Goal: Task Accomplishment & Management: Manage account settings

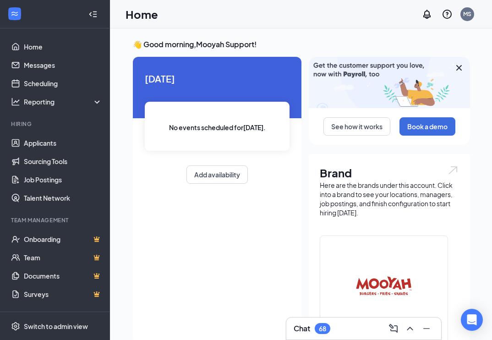
click at [475, 9] on div "MS" at bounding box center [447, 14] width 59 height 18
click at [472, 11] on div "MS" at bounding box center [468, 14] width 14 height 14
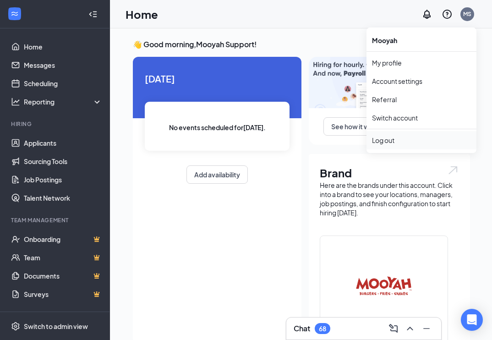
click at [401, 139] on div "Log out" at bounding box center [421, 140] width 99 height 9
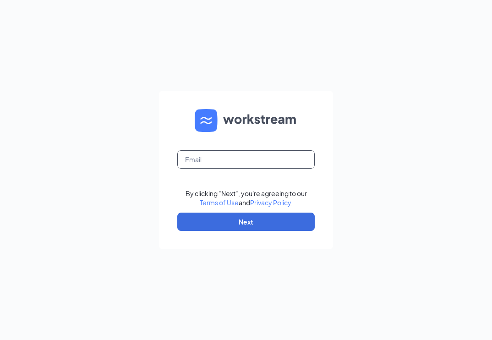
click at [250, 165] on input "text" at bounding box center [245, 159] width 137 height 18
type input "[EMAIL_ADDRESS][DOMAIN_NAME]"
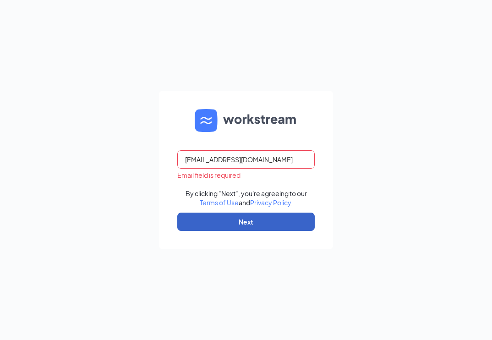
click at [251, 217] on button "Next" at bounding box center [245, 222] width 137 height 18
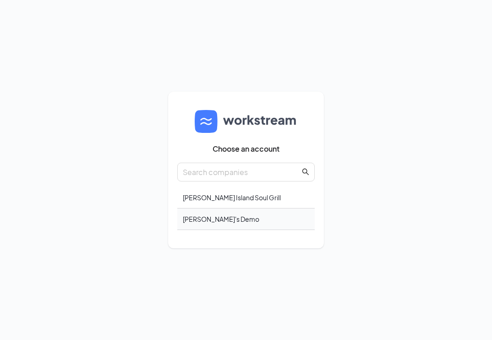
click at [240, 216] on div "Nick's Demo" at bounding box center [245, 220] width 137 height 22
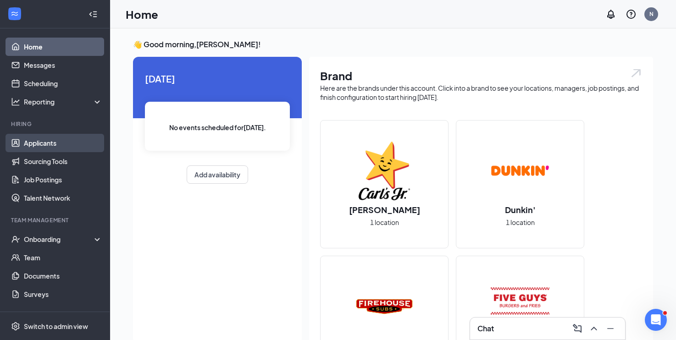
click at [48, 147] on link "Applicants" at bounding box center [63, 143] width 78 height 18
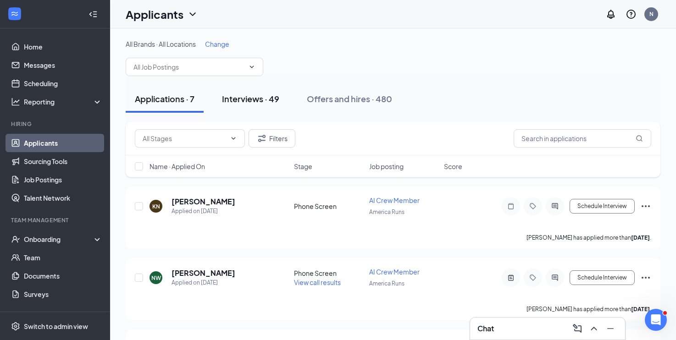
click at [265, 98] on div "Interviews · 49" at bounding box center [250, 98] width 57 height 11
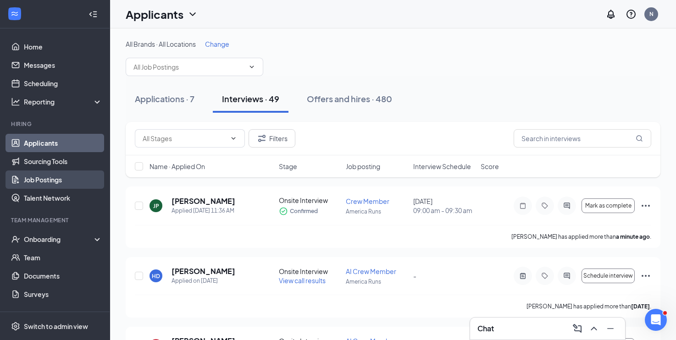
click at [65, 176] on link "Job Postings" at bounding box center [63, 179] width 78 height 18
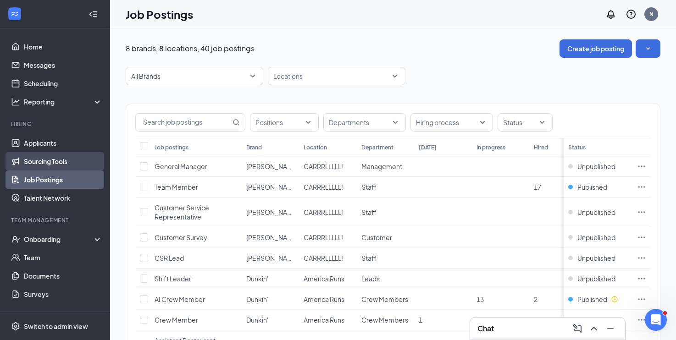
click at [50, 155] on link "Sourcing Tools" at bounding box center [63, 161] width 78 height 18
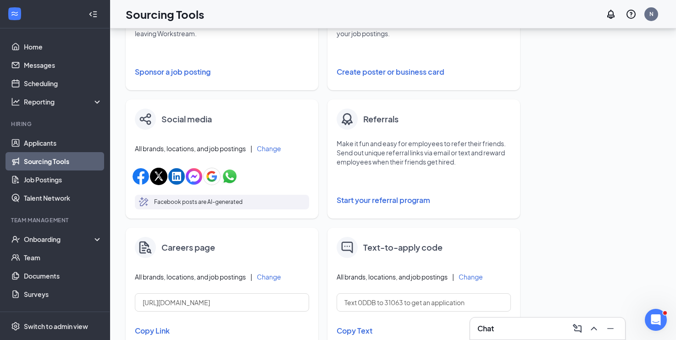
scroll to position [376, 0]
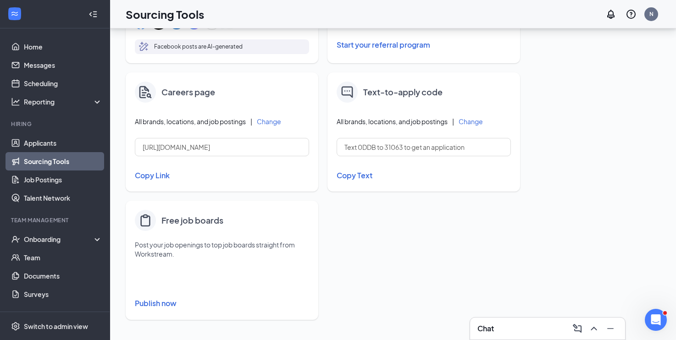
click at [157, 305] on button "Publish now" at bounding box center [222, 303] width 174 height 15
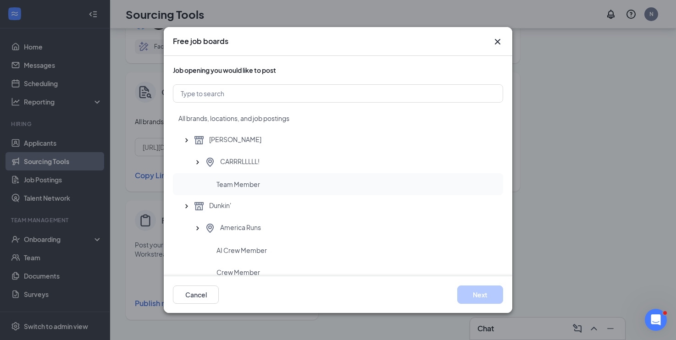
click at [264, 174] on div "Team Member" at bounding box center [338, 184] width 330 height 22
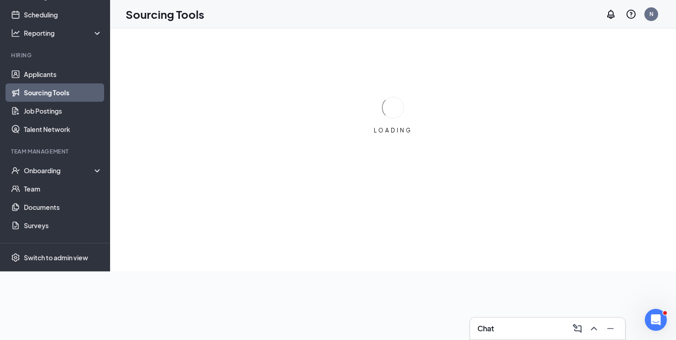
scroll to position [0, 0]
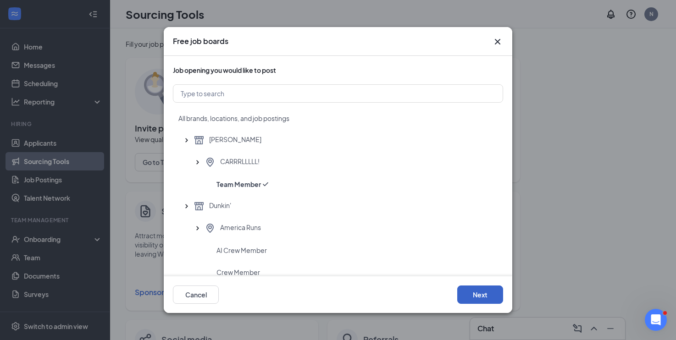
click at [462, 287] on button "Next" at bounding box center [480, 295] width 46 height 18
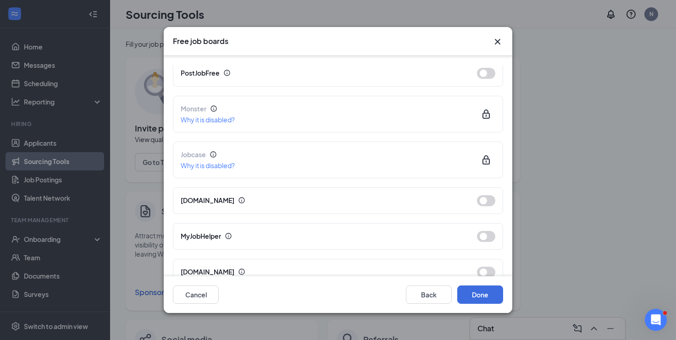
scroll to position [269, 0]
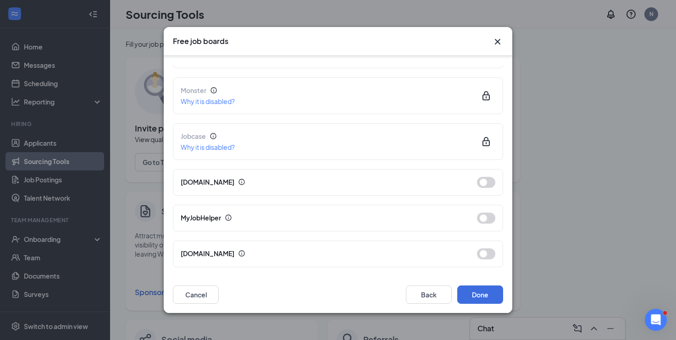
click at [499, 44] on icon "Cross" at bounding box center [496, 41] width 5 height 5
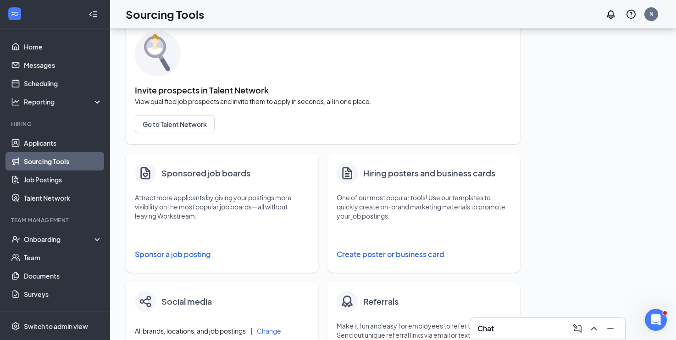
scroll to position [49, 0]
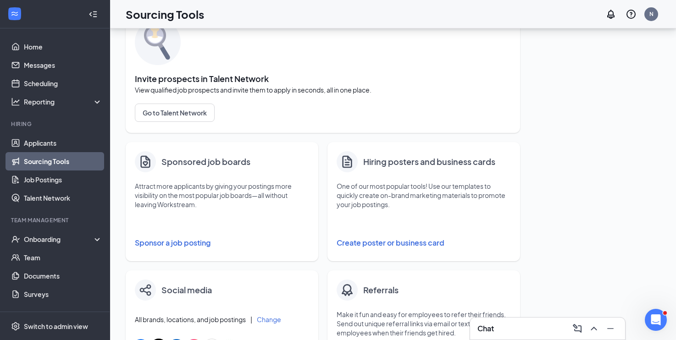
click at [170, 245] on button "Sponsor a job posting" at bounding box center [222, 243] width 174 height 18
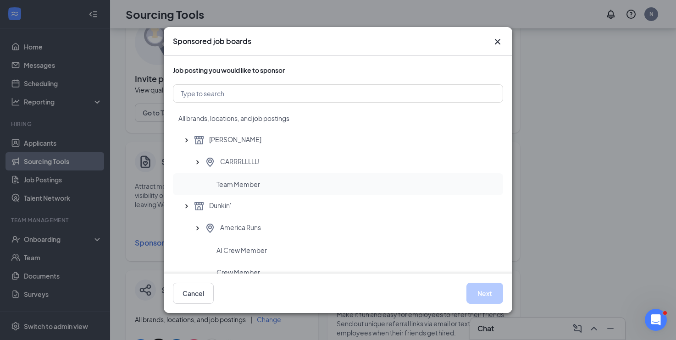
click at [281, 176] on div "Team Member" at bounding box center [338, 184] width 330 height 22
click at [472, 288] on button "Next" at bounding box center [484, 293] width 37 height 21
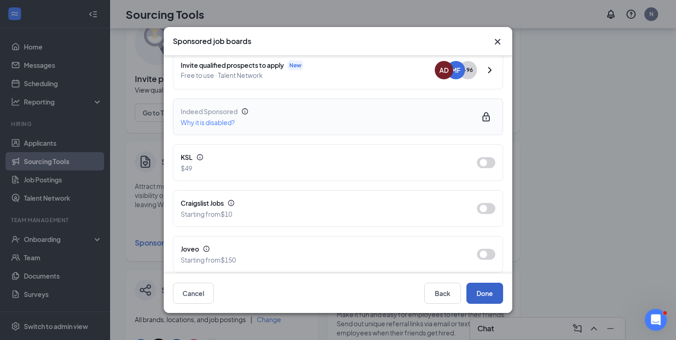
scroll to position [110, 0]
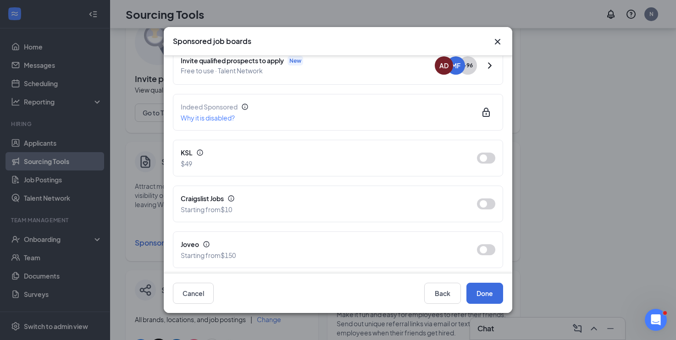
click at [502, 41] on icon "Cross" at bounding box center [497, 41] width 11 height 11
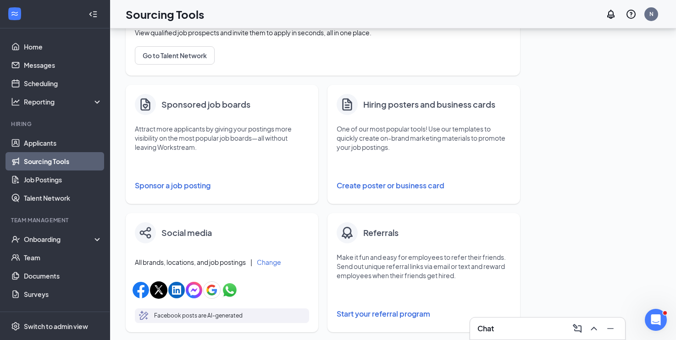
scroll to position [114, 0]
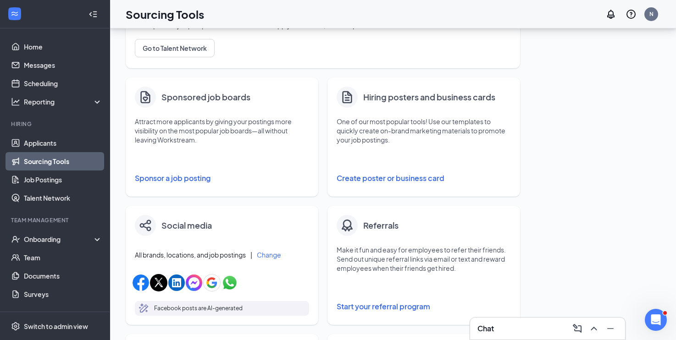
click at [379, 178] on button "Create poster or business card" at bounding box center [423, 178] width 174 height 18
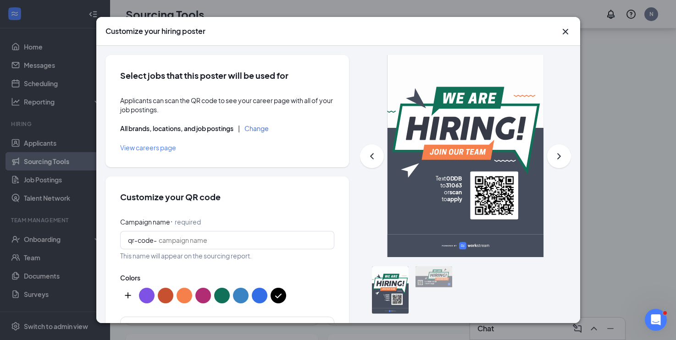
click at [565, 33] on icon "Cross" at bounding box center [565, 31] width 11 height 11
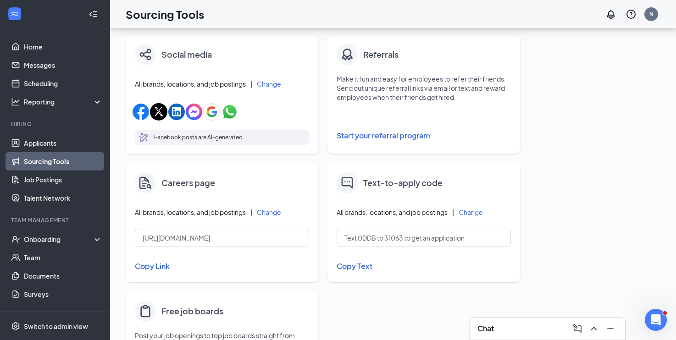
scroll to position [272, 0]
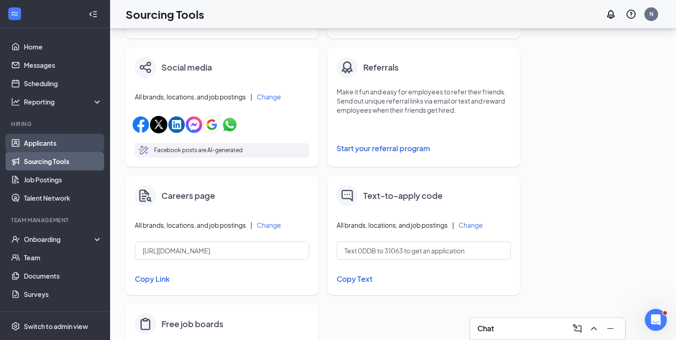
click at [53, 145] on link "Applicants" at bounding box center [63, 143] width 78 height 18
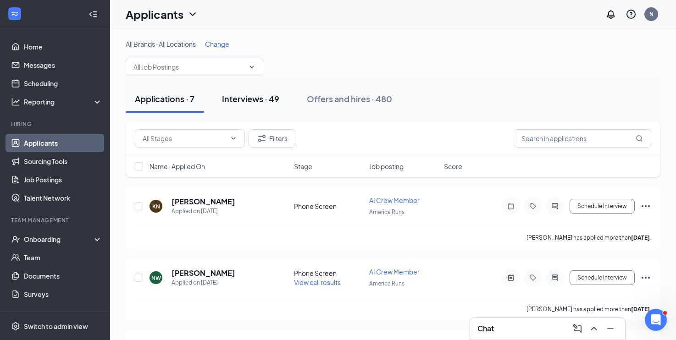
click at [264, 95] on div "Interviews · 49" at bounding box center [250, 98] width 57 height 11
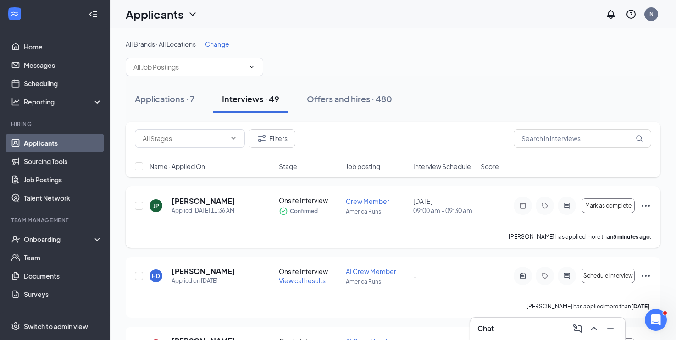
click at [189, 199] on div "JP Julie Parrow Applied Today 11:36 AM Onsite Interview Confirmed Crew Member A…" at bounding box center [393, 210] width 516 height 29
click at [186, 206] on h5 "[PERSON_NAME]" at bounding box center [203, 201] width 64 height 10
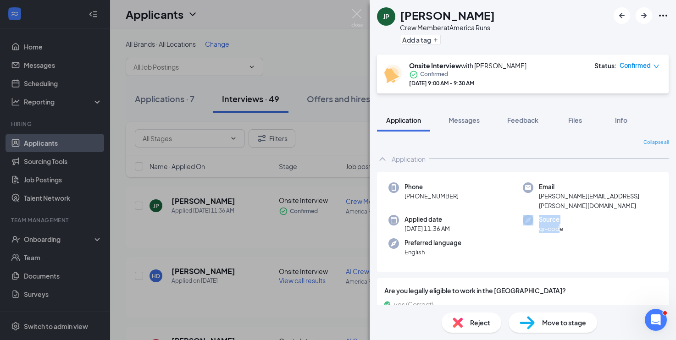
drag, startPoint x: 559, startPoint y: 220, endPoint x: 534, endPoint y: 210, distance: 26.6
click at [534, 215] on div "Source qr-code" at bounding box center [589, 224] width 134 height 19
click at [453, 126] on button "Messages" at bounding box center [463, 120] width 49 height 23
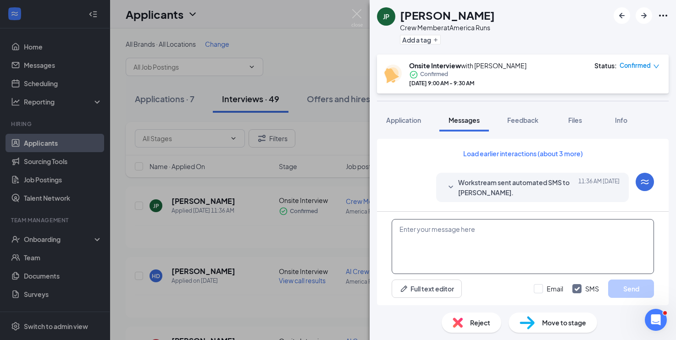
click at [432, 234] on textarea at bounding box center [522, 246] width 262 height 55
type textarea "hi"
click at [630, 292] on button "Send" at bounding box center [631, 289] width 46 height 18
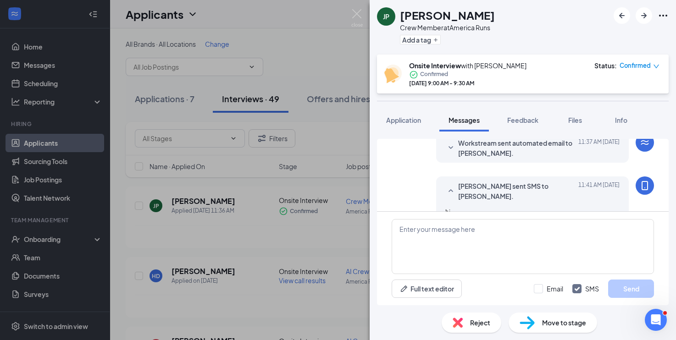
scroll to position [361, 0]
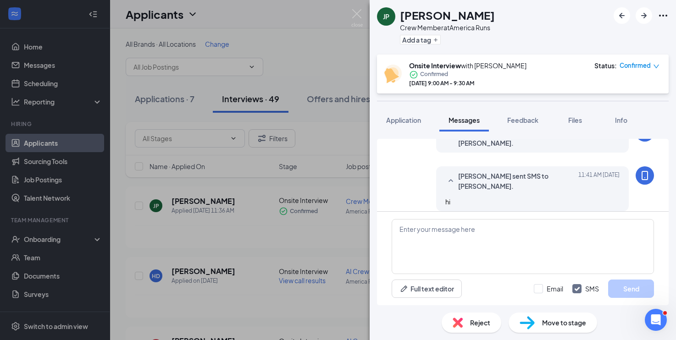
click at [350, 122] on div "JP Julie Parrow Crew Member at America Runs Add a tag Onsite Interview with Nic…" at bounding box center [338, 170] width 676 height 340
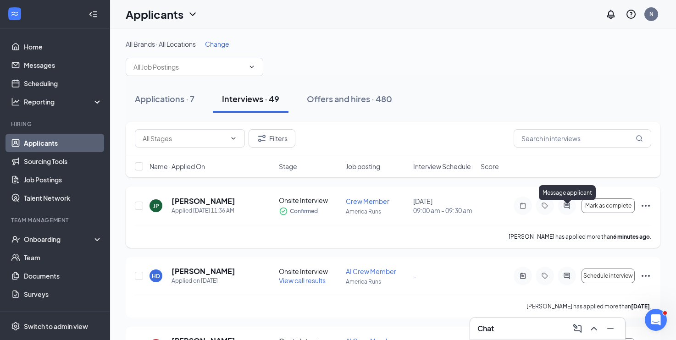
click at [566, 209] on icon "ActiveChat" at bounding box center [566, 205] width 11 height 7
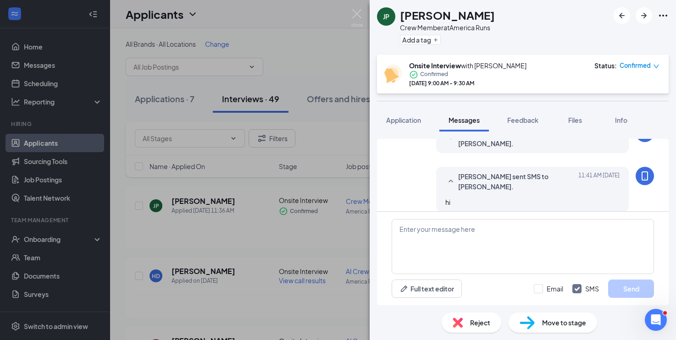
scroll to position [318, 0]
click at [429, 43] on button "Add a tag" at bounding box center [420, 40] width 41 height 10
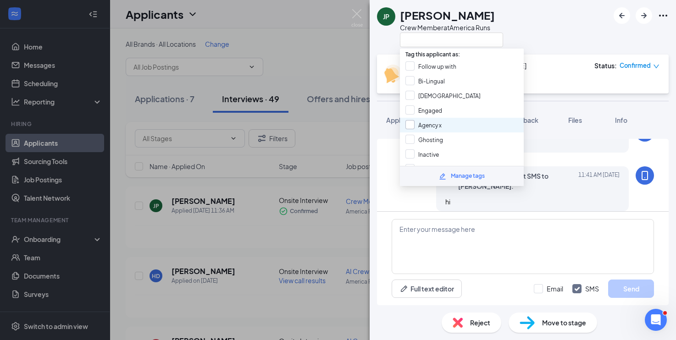
scroll to position [18, 0]
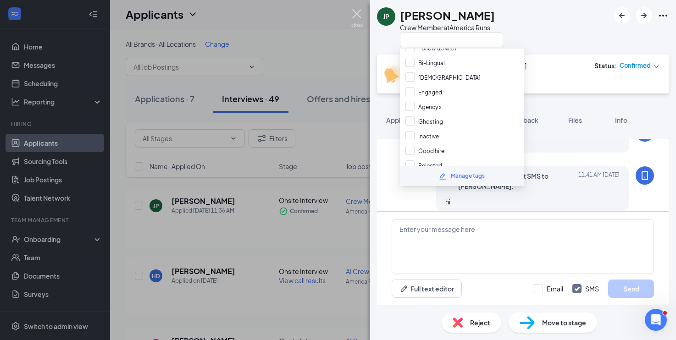
click at [361, 20] on img at bounding box center [356, 18] width 11 height 18
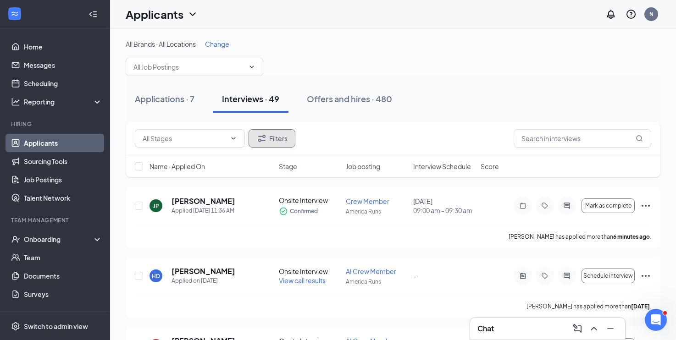
click at [269, 140] on button "Filters" at bounding box center [271, 138] width 47 height 18
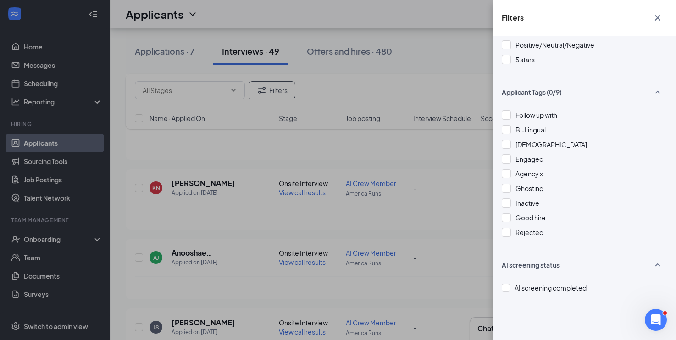
scroll to position [186, 0]
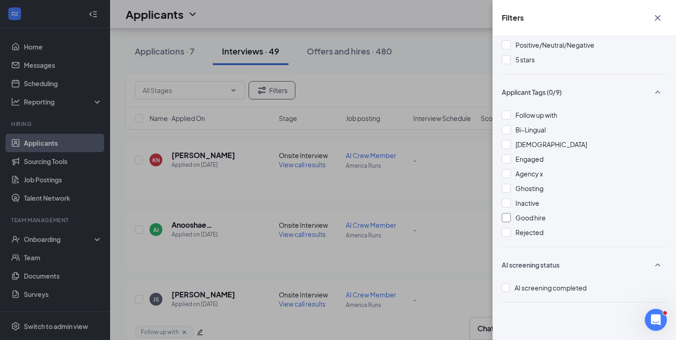
click at [506, 215] on div at bounding box center [505, 217] width 9 height 9
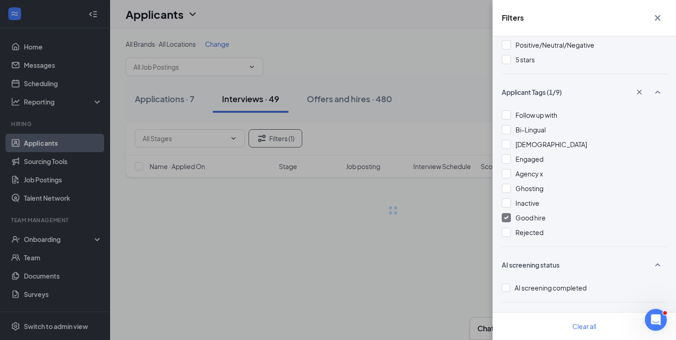
click at [417, 54] on div "Filters Applicant Status (0/5) Unread message Hasn't messaged back Stuck in sta…" at bounding box center [338, 170] width 676 height 340
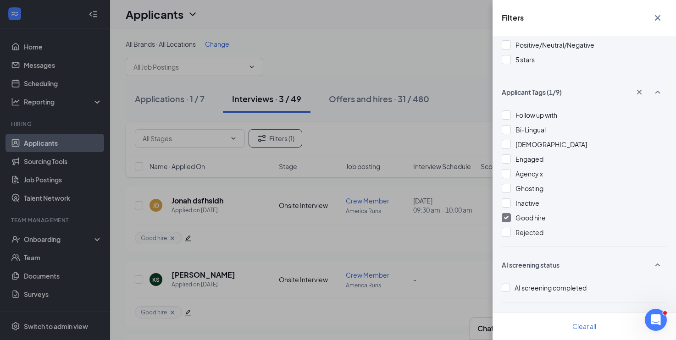
click at [417, 54] on div "Filters Applicant Status (0/5) Unread message Hasn't messaged back Stuck in sta…" at bounding box center [338, 170] width 676 height 340
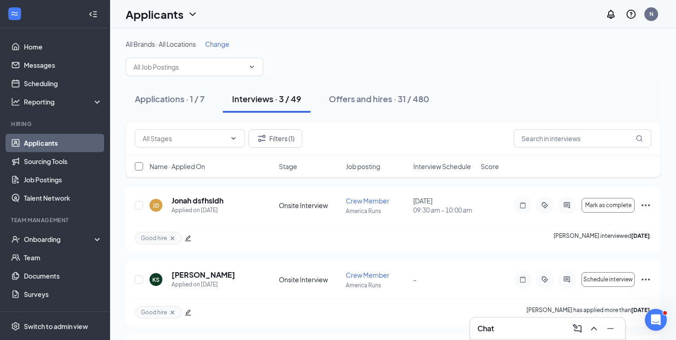
click at [136, 167] on input "checkbox" at bounding box center [139, 166] width 8 height 8
checkbox input "true"
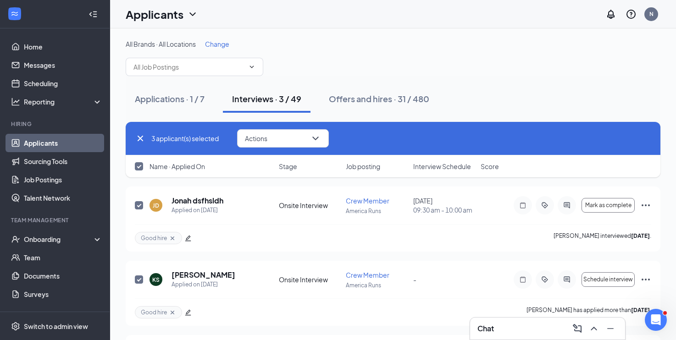
click at [138, 139] on icon "Cross" at bounding box center [139, 138] width 5 height 5
checkbox input "false"
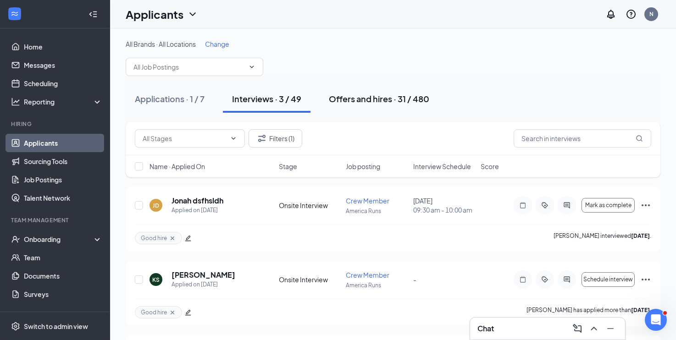
click at [340, 104] on div "Offers and hires · 31 / 480" at bounding box center [379, 98] width 100 height 11
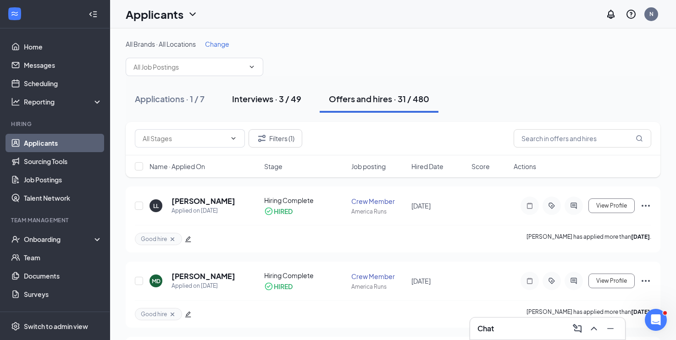
click at [247, 99] on div "Interviews · 3 / 49" at bounding box center [266, 98] width 69 height 11
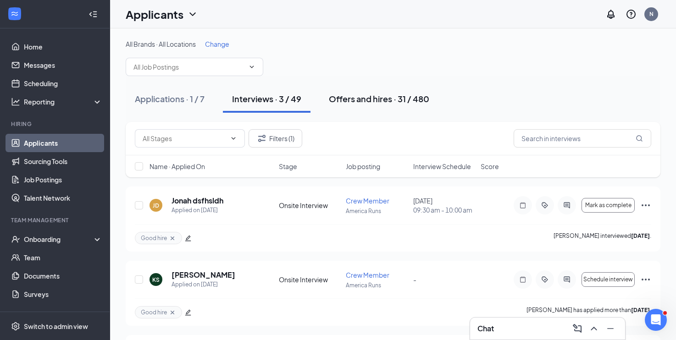
click at [339, 109] on button "Offers and hires · 31 / 480" at bounding box center [378, 98] width 119 height 27
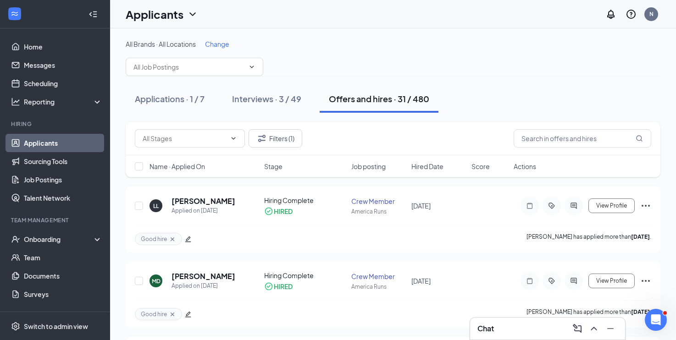
click at [256, 148] on div "Filters (1)" at bounding box center [393, 138] width 534 height 33
click at [264, 143] on icon "Filter" at bounding box center [261, 138] width 11 height 11
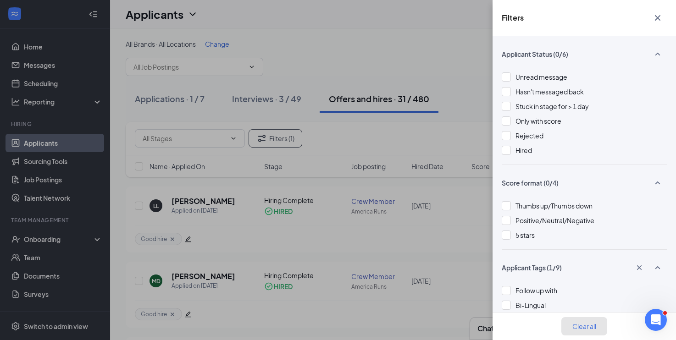
click at [581, 322] on button "Clear all" at bounding box center [584, 326] width 46 height 18
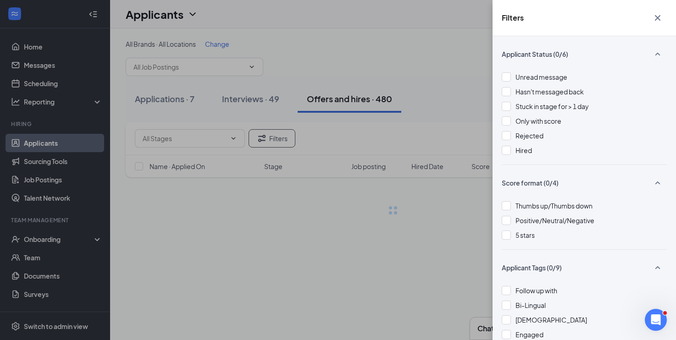
click at [392, 129] on div "Filters Applicant Status (0/6) Unread message Hasn't messaged back Stuck in sta…" at bounding box center [338, 170] width 676 height 340
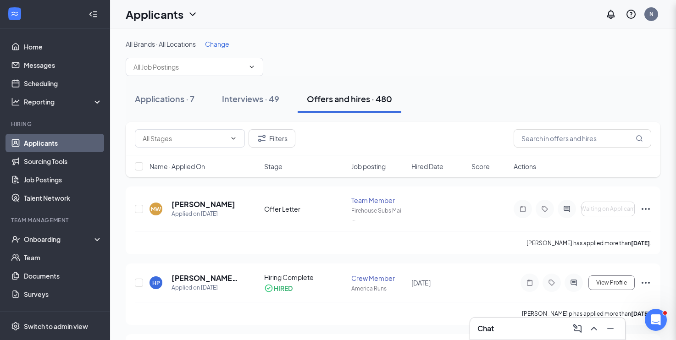
click at [261, 99] on div "Interviews · 49" at bounding box center [250, 98] width 57 height 11
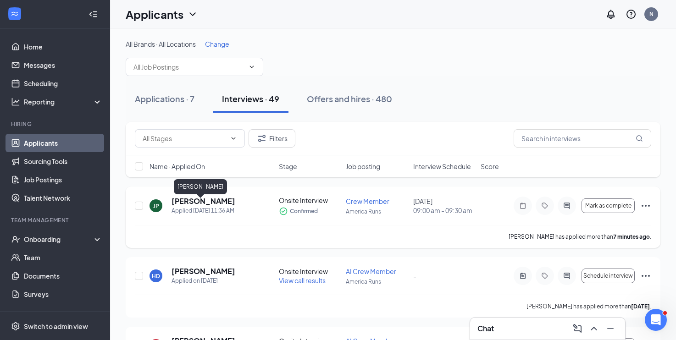
click at [189, 204] on h5 "[PERSON_NAME]" at bounding box center [203, 201] width 64 height 10
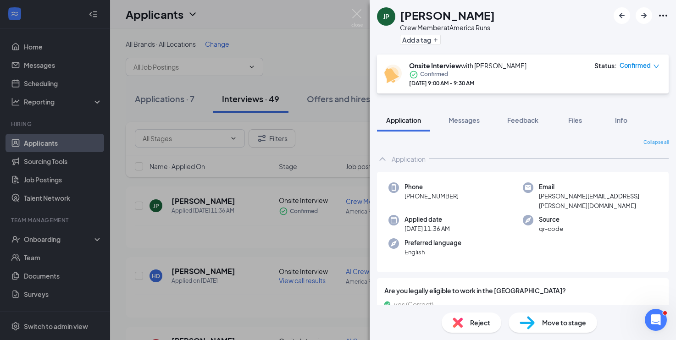
click at [549, 322] on span "Move to stage" at bounding box center [564, 323] width 44 height 10
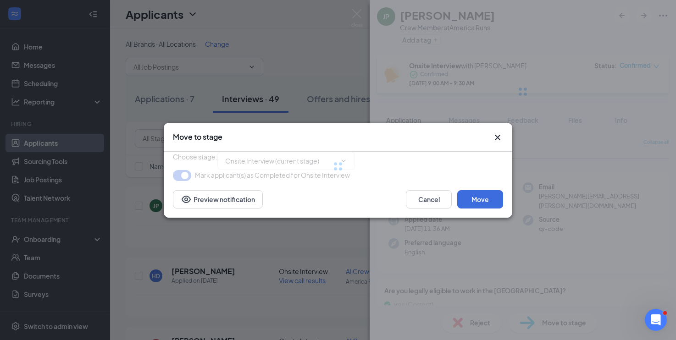
type input "Offer Letter (next stage)"
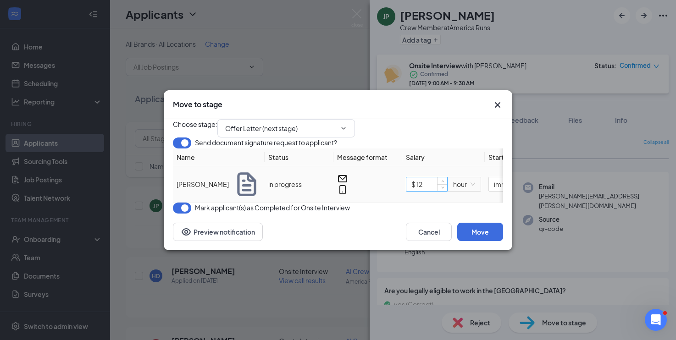
click at [430, 191] on input "$ 12" at bounding box center [426, 184] width 41 height 14
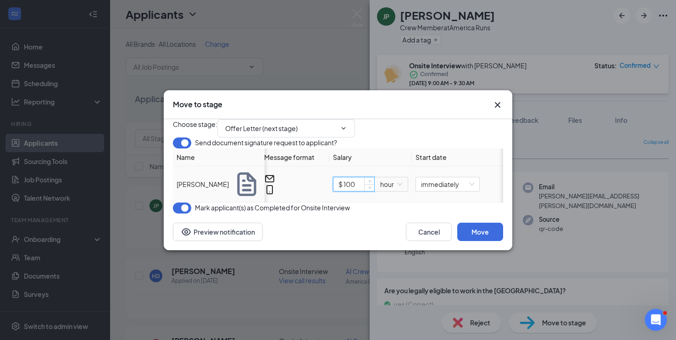
scroll to position [0, 119]
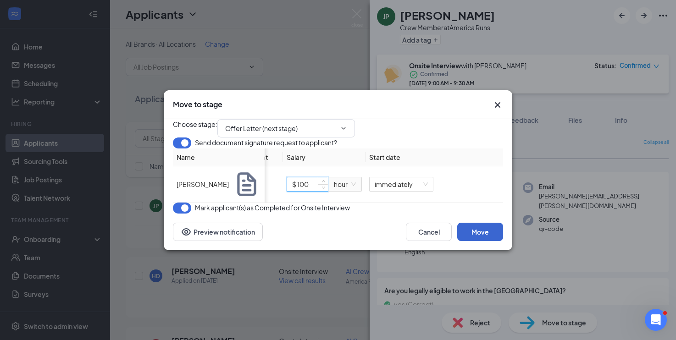
type input "$ 100"
click at [480, 241] on button "Move" at bounding box center [480, 232] width 46 height 18
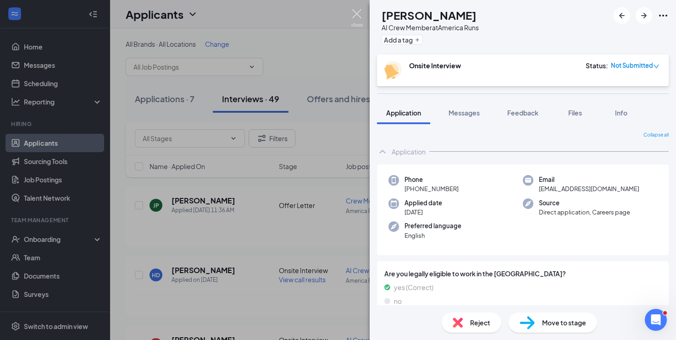
click at [355, 15] on img at bounding box center [356, 18] width 11 height 18
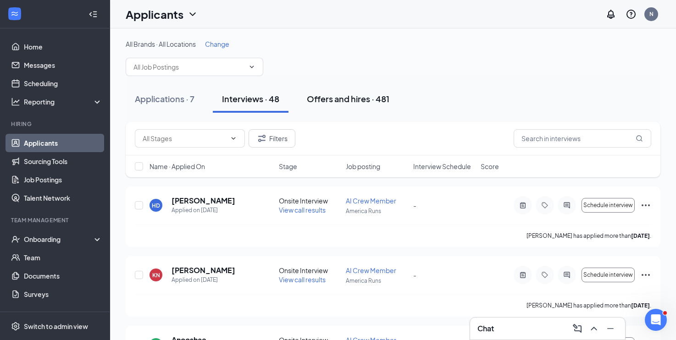
click at [345, 90] on button "Offers and hires · 481" at bounding box center [347, 98] width 101 height 27
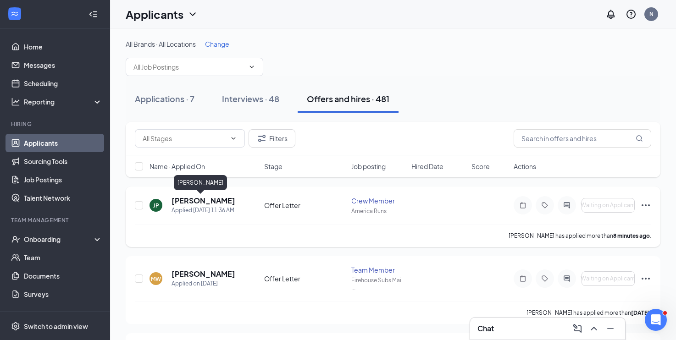
click at [203, 199] on h5 "[PERSON_NAME]" at bounding box center [203, 201] width 64 height 10
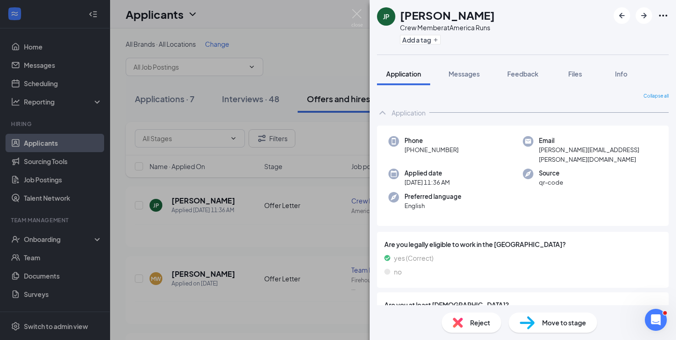
click at [543, 319] on span "Move to stage" at bounding box center [564, 323] width 44 height 10
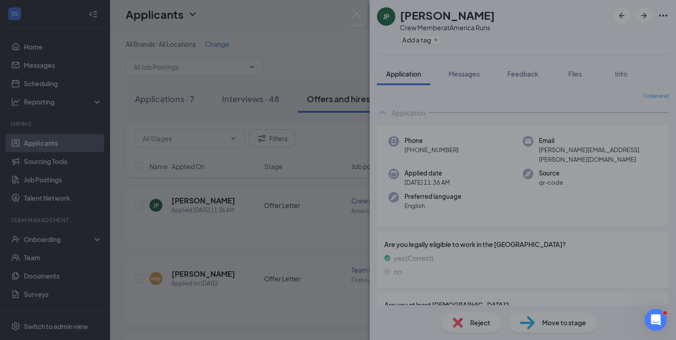
type input "Hiring Complete (final stage)"
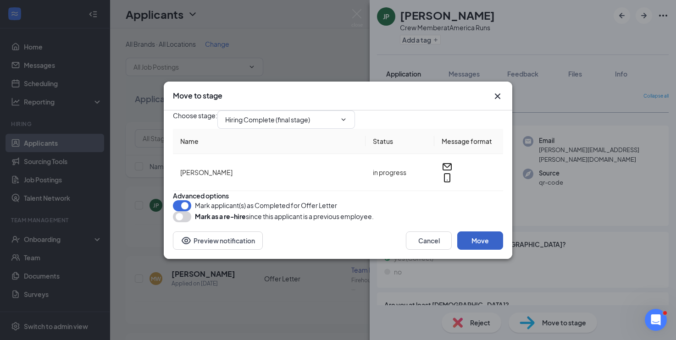
click at [476, 250] on button "Move" at bounding box center [480, 240] width 46 height 18
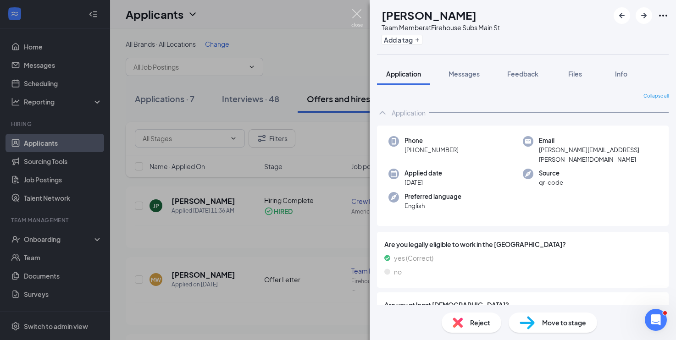
click at [360, 15] on img at bounding box center [356, 18] width 11 height 18
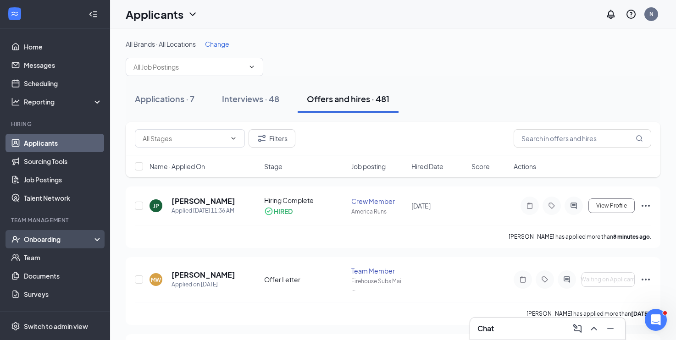
click at [70, 234] on div "Onboarding" at bounding box center [55, 239] width 110 height 18
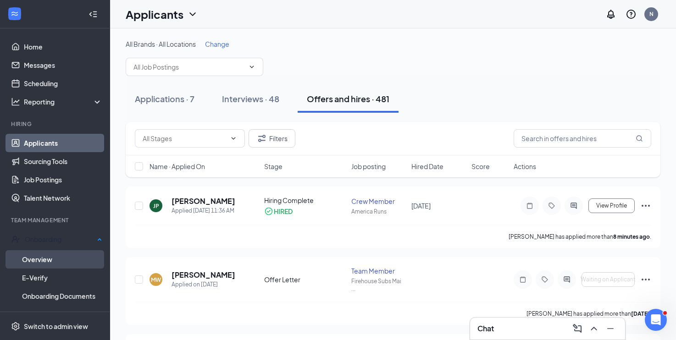
click at [58, 250] on link "Overview" at bounding box center [62, 259] width 80 height 18
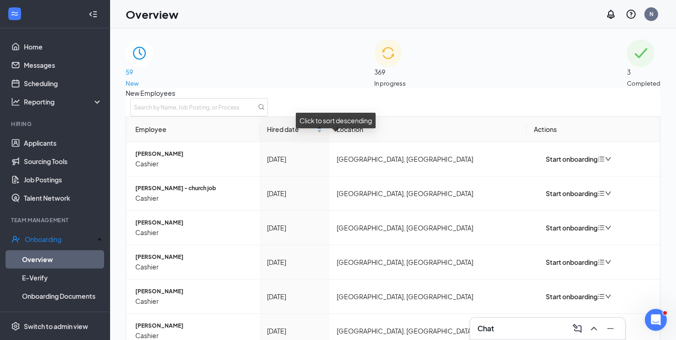
click at [322, 134] on div "Hired date" at bounding box center [294, 129] width 55 height 10
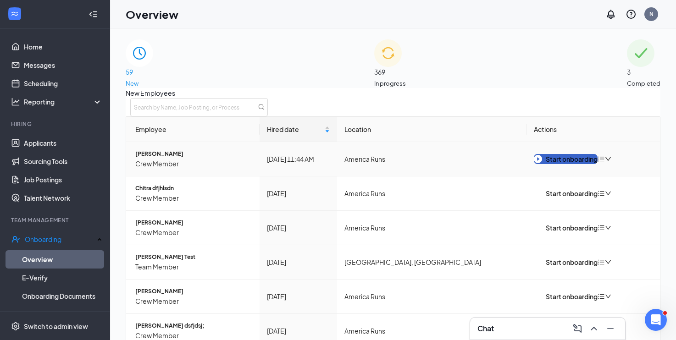
click at [572, 164] on div "Start onboarding" at bounding box center [565, 159] width 64 height 10
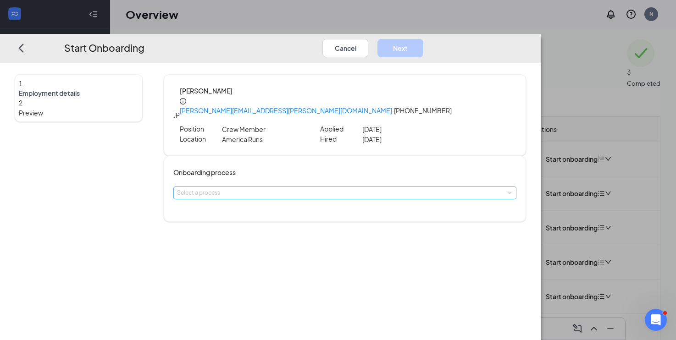
click at [318, 188] on div "Select a process" at bounding box center [342, 192] width 331 height 9
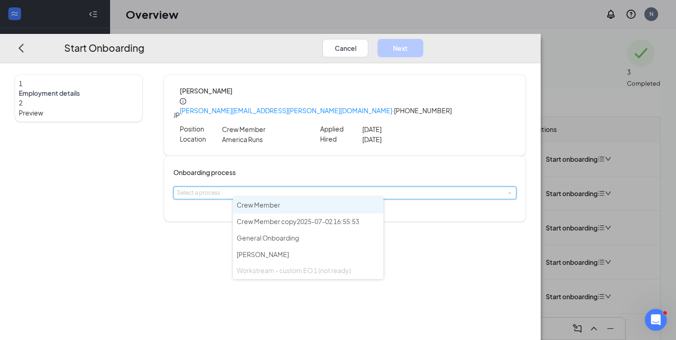
click at [289, 212] on li "Crew Member" at bounding box center [308, 205] width 150 height 16
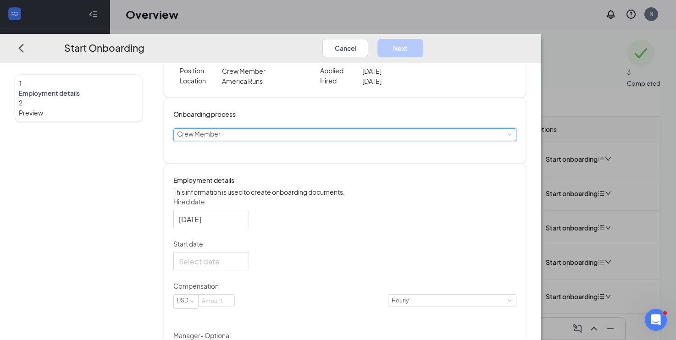
scroll to position [82, 0]
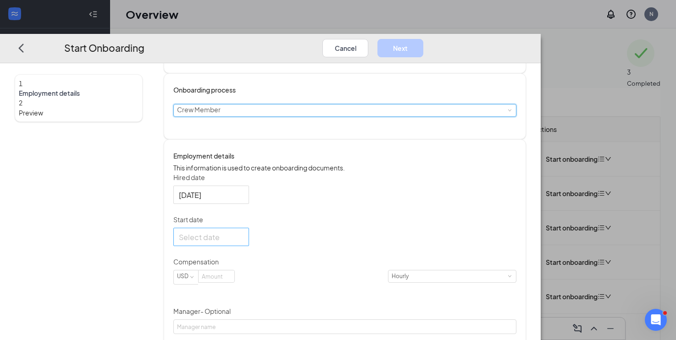
click at [242, 243] on input "Start date" at bounding box center [210, 236] width 63 height 11
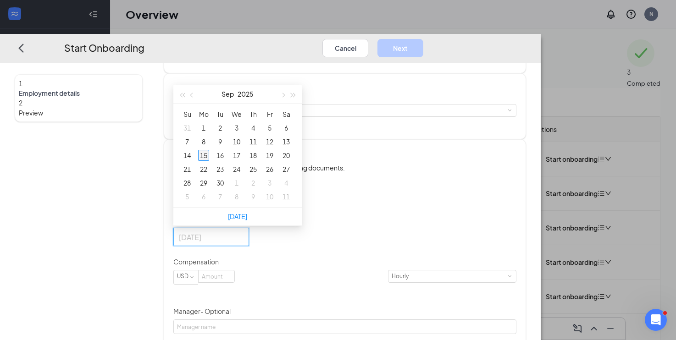
type input "Sep 15, 2025"
click at [209, 157] on div "15" at bounding box center [203, 155] width 11 height 11
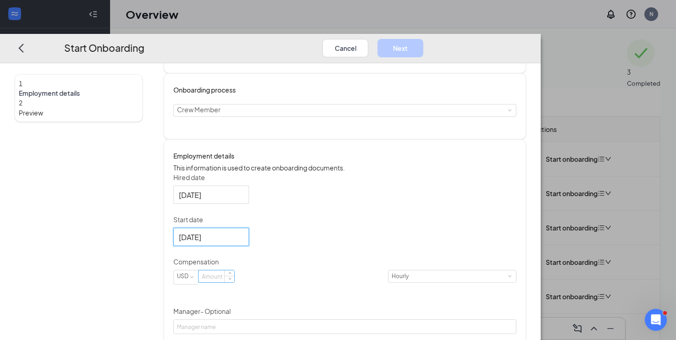
click at [234, 280] on input at bounding box center [216, 276] width 36 height 12
type input "100"
click at [423, 39] on button "Next" at bounding box center [400, 48] width 46 height 18
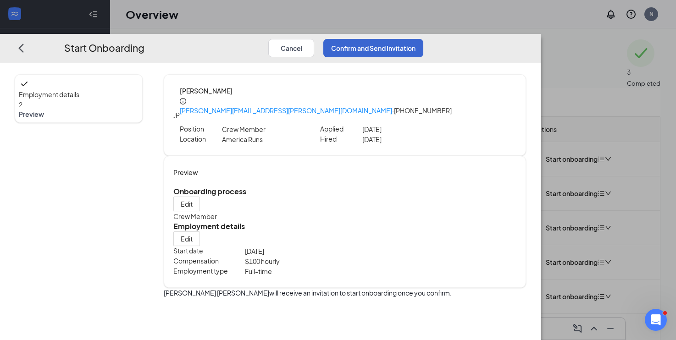
scroll to position [0, 0]
click at [423, 39] on button "Confirm and Send Invitation" at bounding box center [373, 48] width 100 height 18
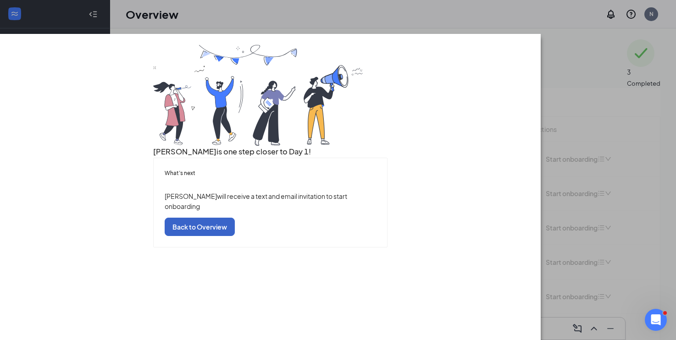
click at [235, 236] on button "Back to Overview" at bounding box center [200, 227] width 70 height 18
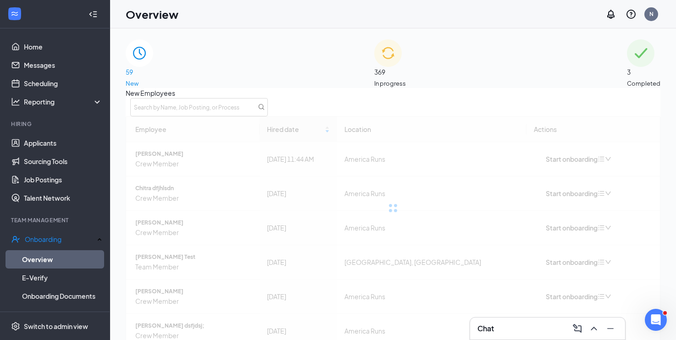
click at [374, 60] on div "369 In progress" at bounding box center [390, 63] width 32 height 49
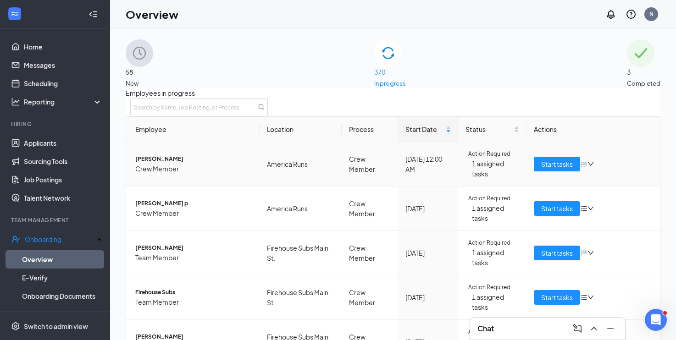
click at [170, 164] on span "[PERSON_NAME]" at bounding box center [193, 158] width 117 height 9
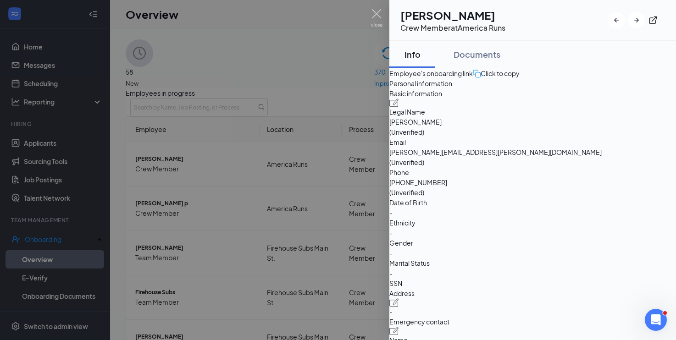
click at [519, 78] on div "Click to copy" at bounding box center [495, 73] width 47 height 10
click at [174, 218] on div at bounding box center [338, 170] width 676 height 340
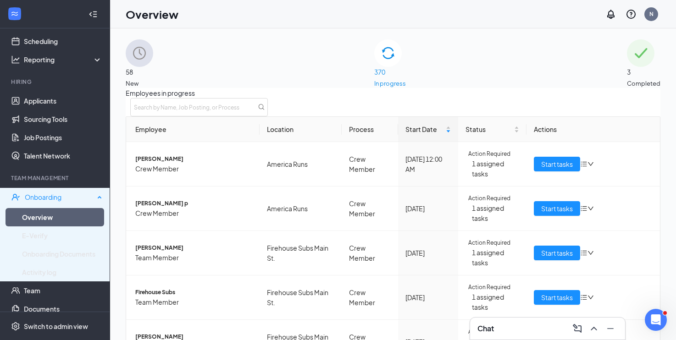
scroll to position [47, 0]
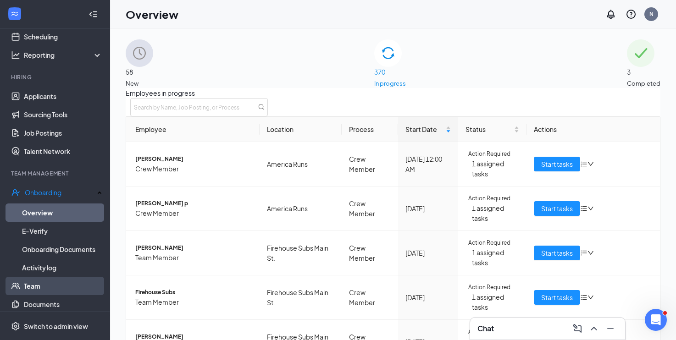
click at [40, 284] on link "Team" at bounding box center [63, 286] width 78 height 18
